Goal: Communication & Community: Answer question/provide support

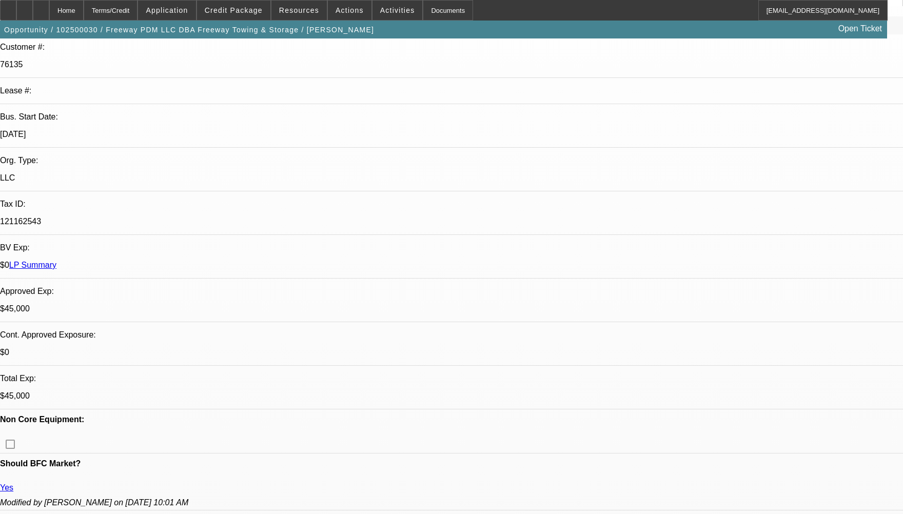
select select "0"
select select "2"
select select "0"
select select "2"
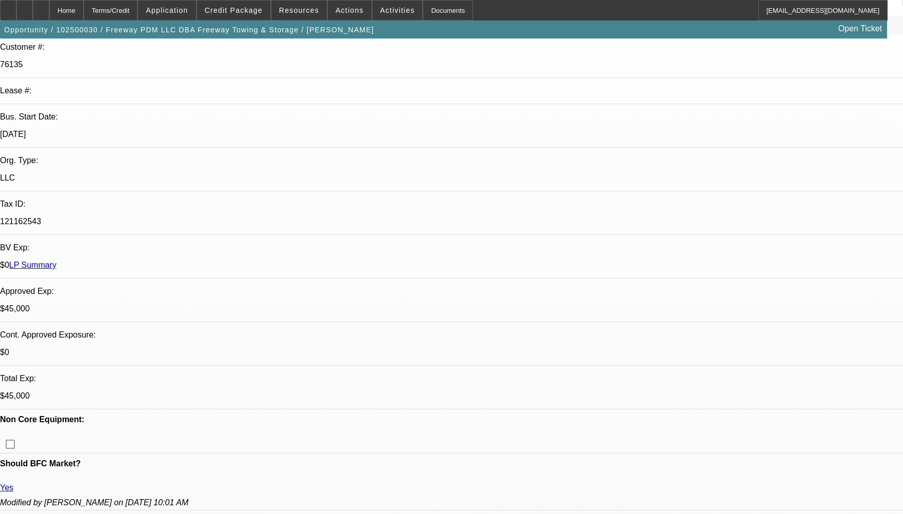
select select "0"
select select "1"
select select "2"
select select "6"
select select "1"
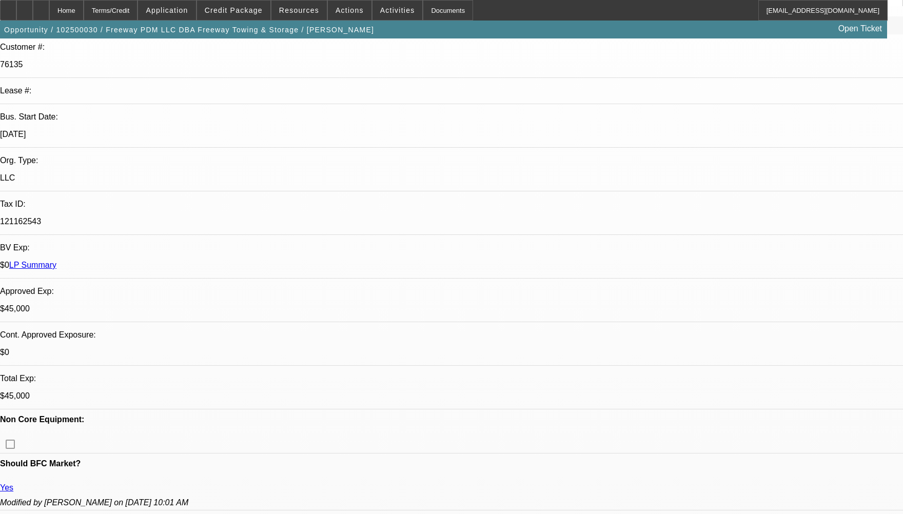
select select "2"
select select "6"
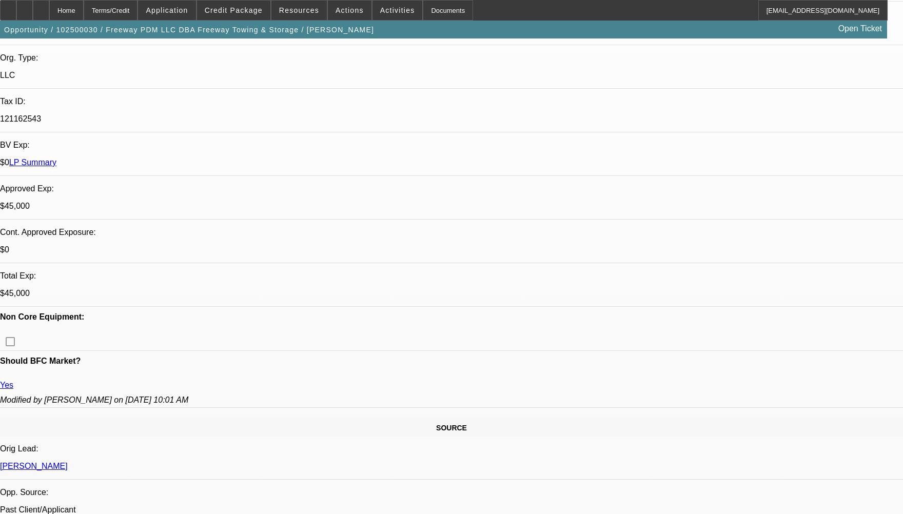
scroll to position [359, 0]
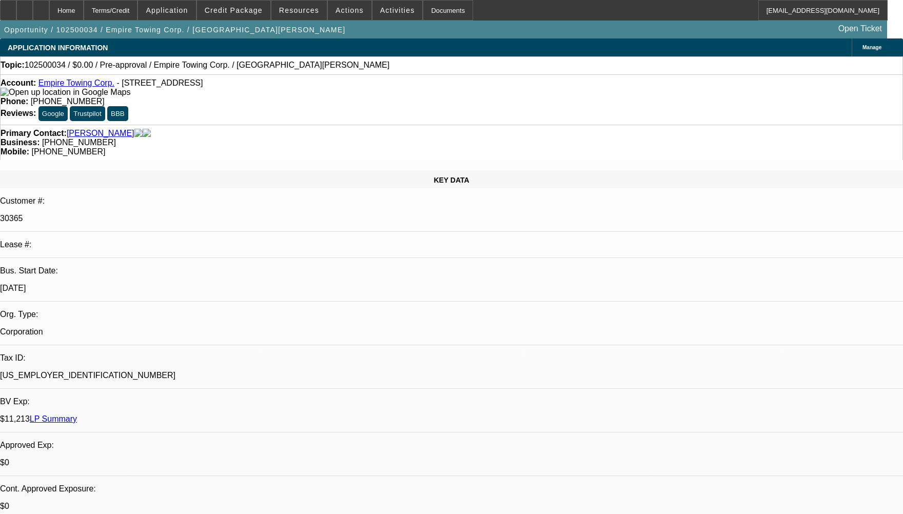
select select "0"
select select "2"
select select "0.1"
select select "4"
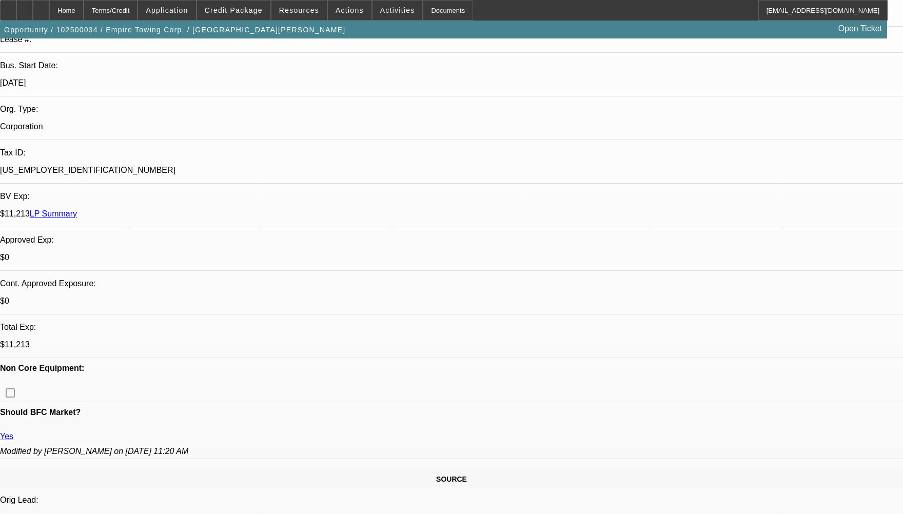
scroll to position [359, 0]
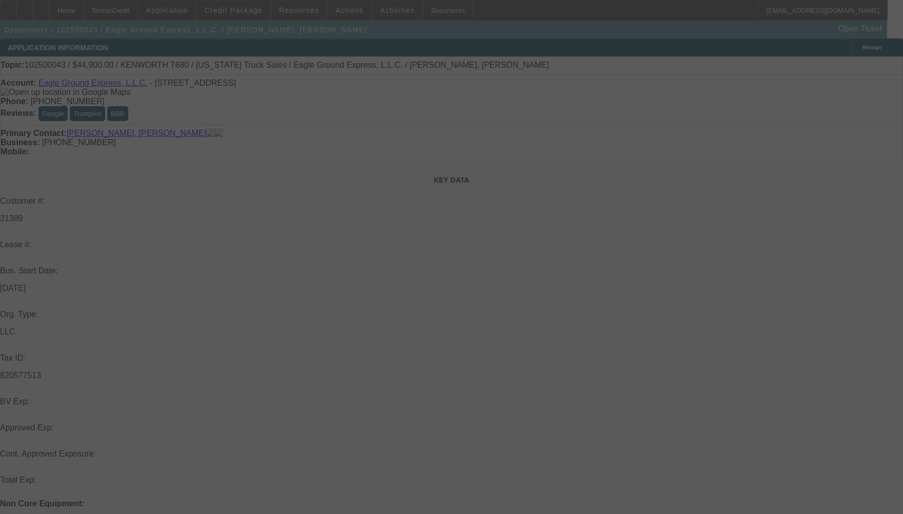
scroll to position [205, 0]
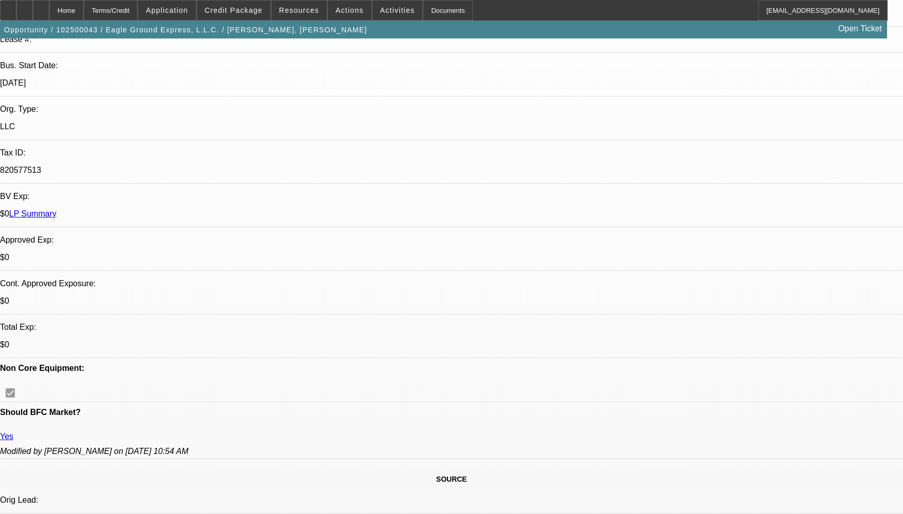
select select "0"
select select "2"
select select "0"
select select "0.15"
select select "2"
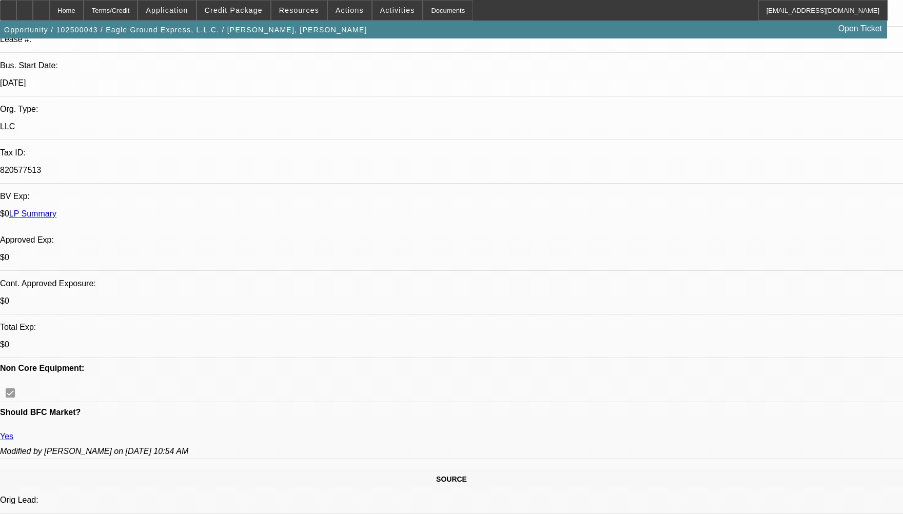
select select "0"
select select "2"
select select "0"
select select "1"
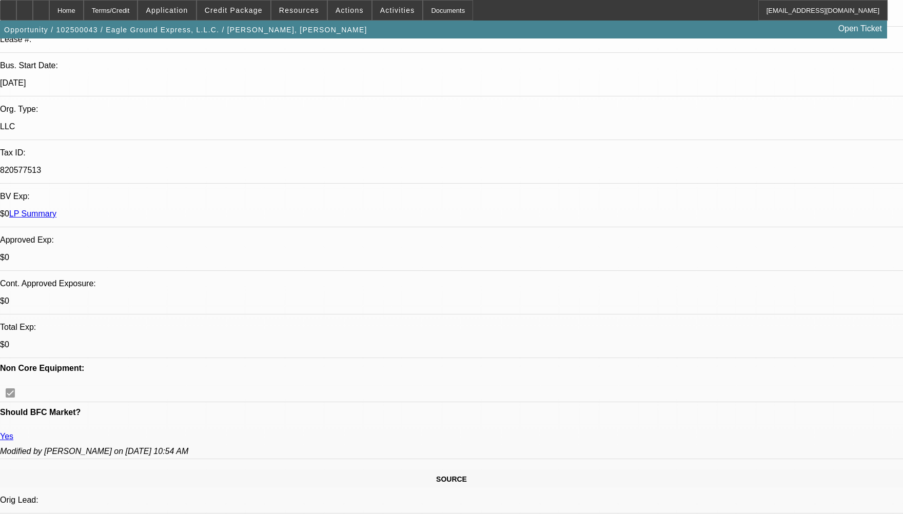
select select "2"
select select "6"
select select "1"
select select "2"
select select "6"
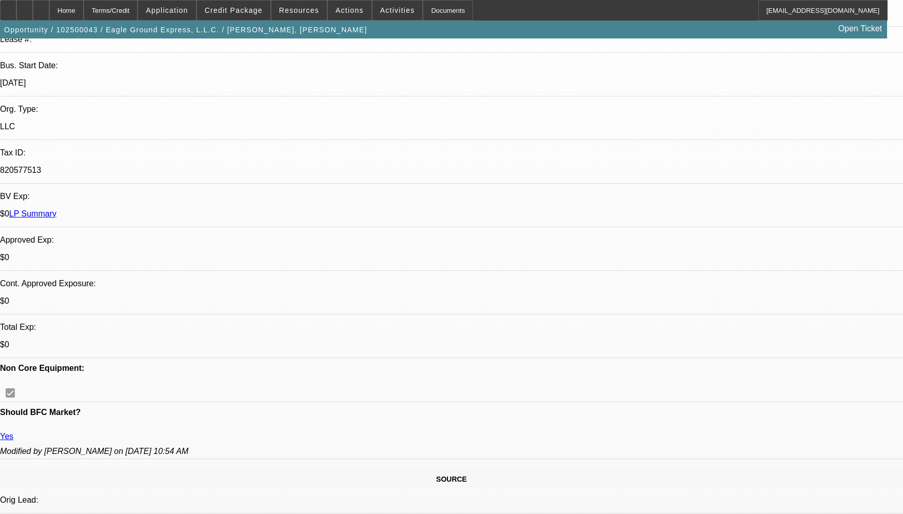
select select "1"
select select "2"
select select "6"
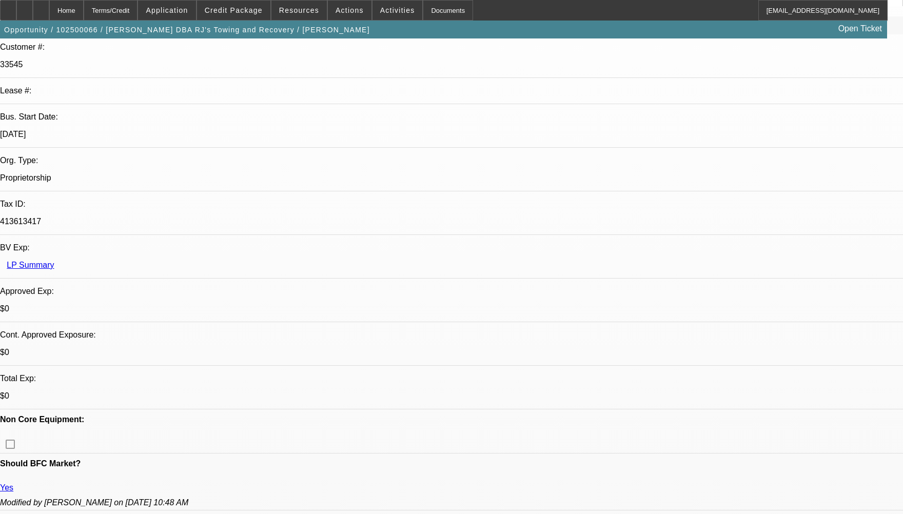
select select "0"
select select "2"
select select "0.1"
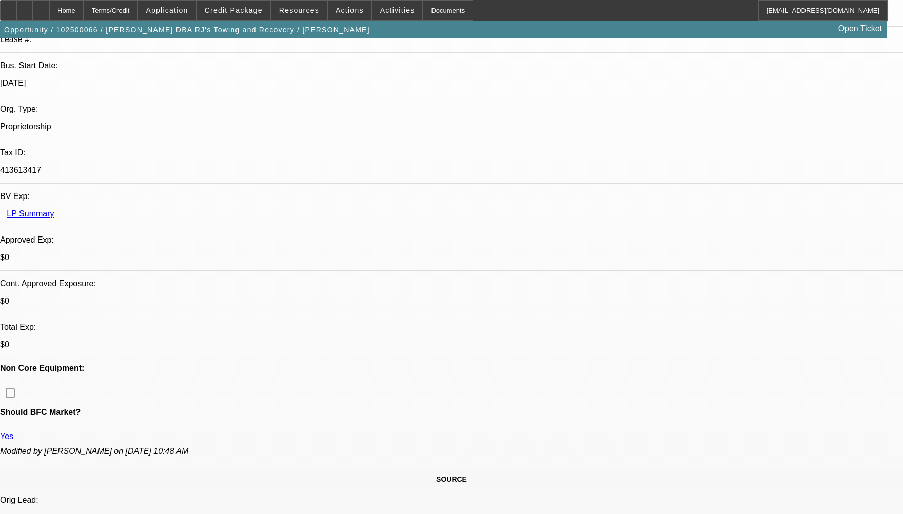
select select "1"
select select "2"
select select "4"
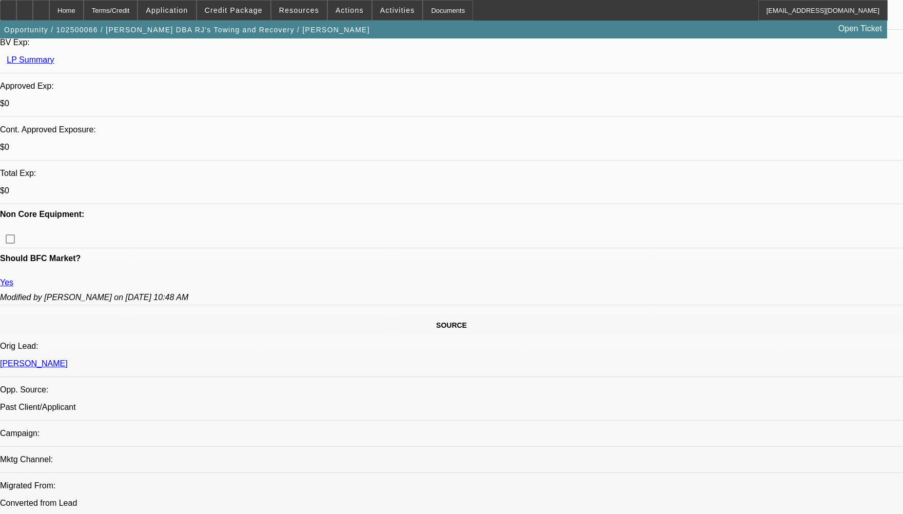
scroll to position [410, 0]
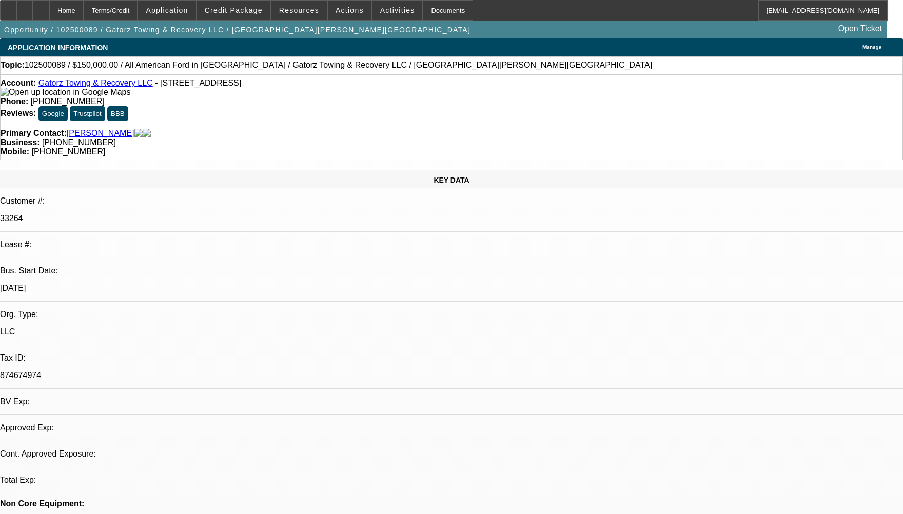
select select "0"
select select "2"
select select "0.1"
select select "1"
select select "2"
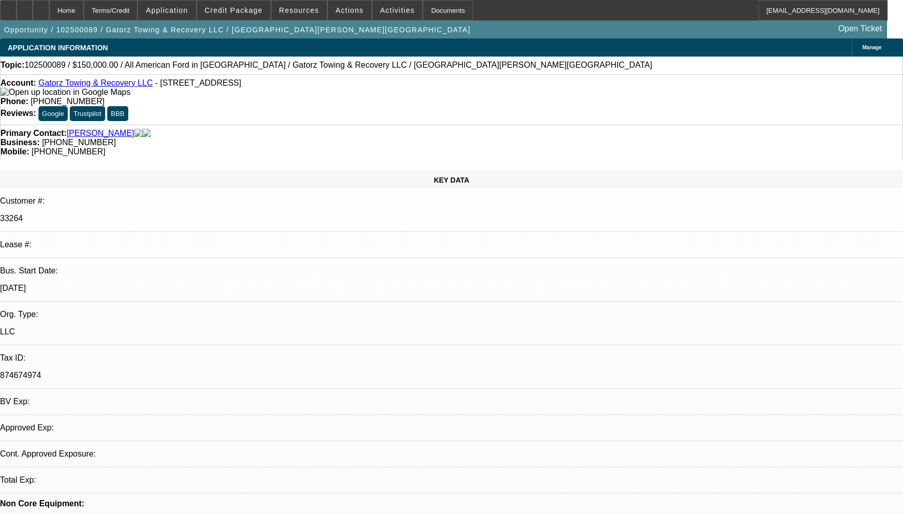
select select "4"
radio input "true"
type textarea "01- SOLD DEAL. NO PAYMENT HISTORY."
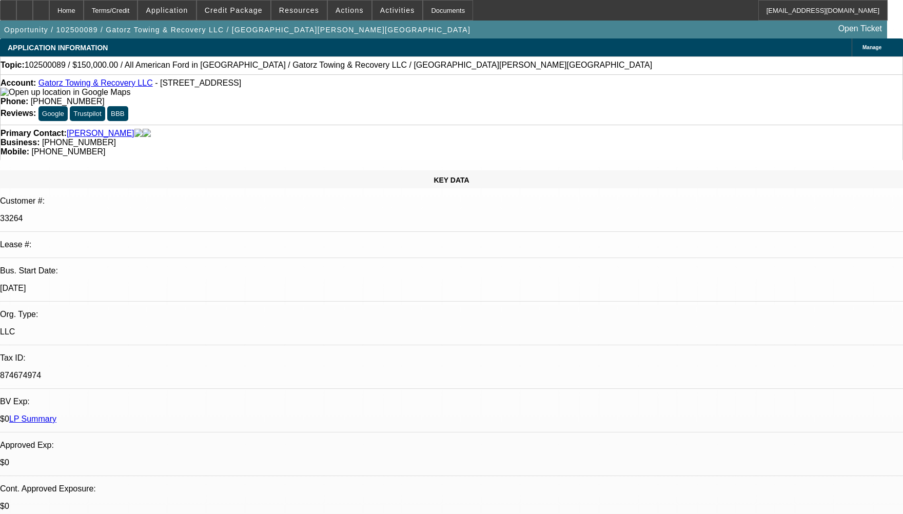
radio input "true"
